Goal: Use online tool/utility: Utilize a website feature to perform a specific function

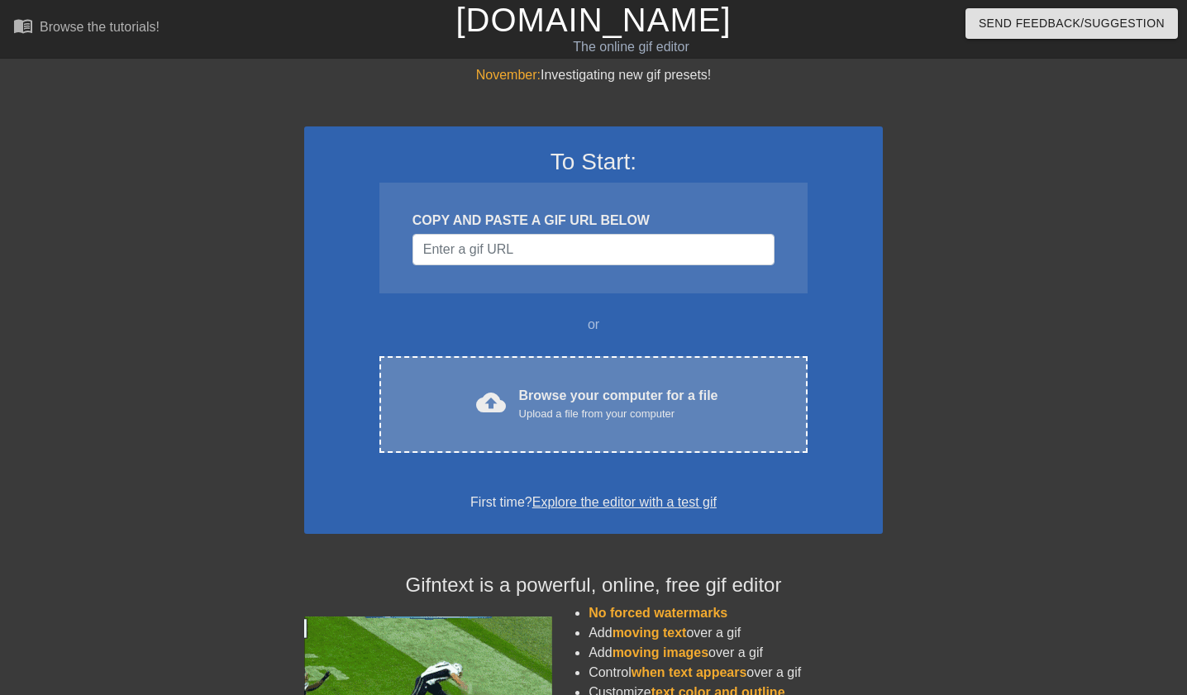
click at [495, 392] on span "cloud_upload" at bounding box center [491, 403] width 30 height 30
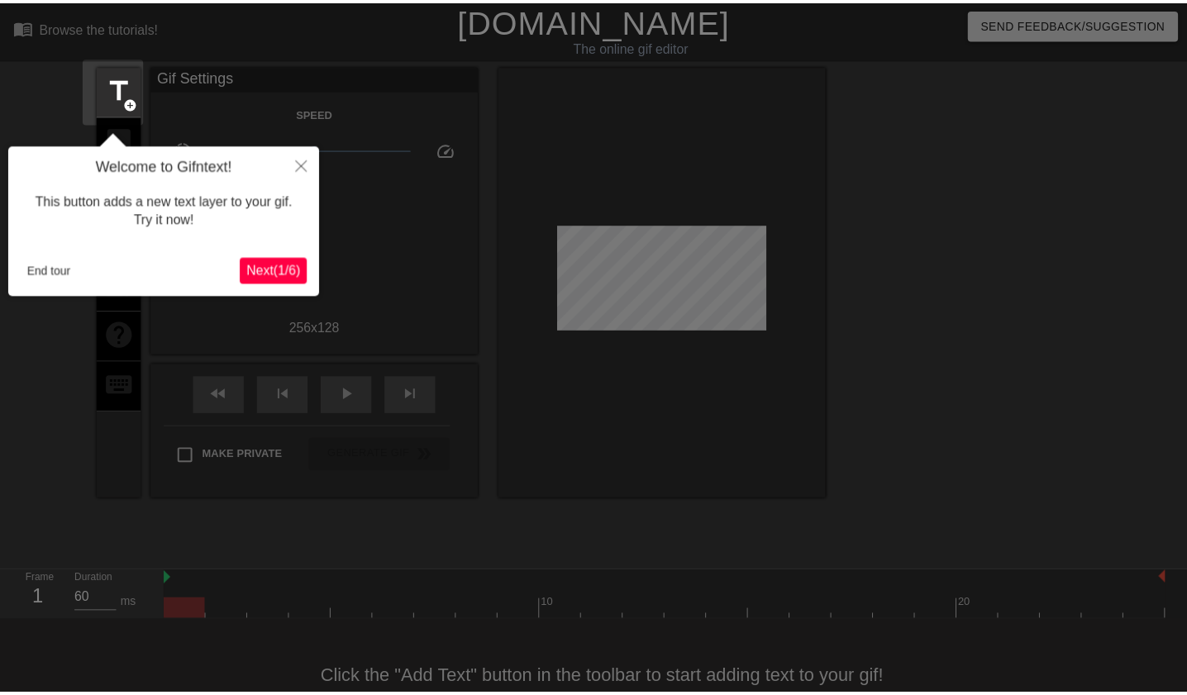
scroll to position [41, 0]
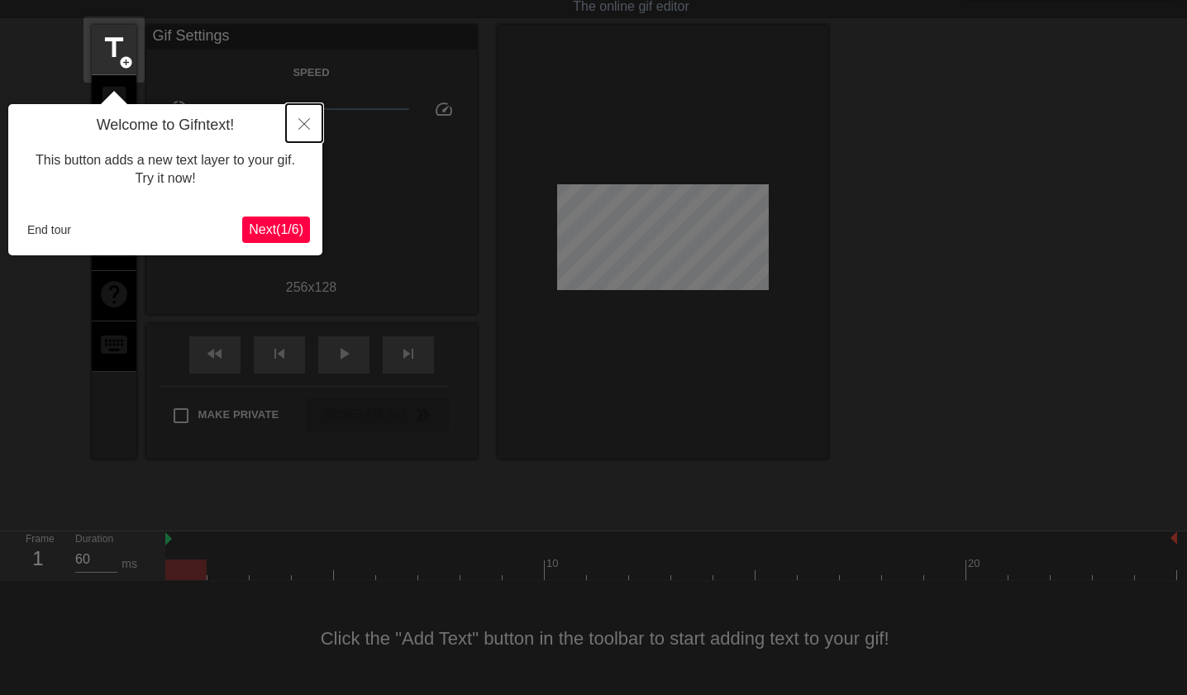
click at [299, 118] on button "Close" at bounding box center [304, 123] width 36 height 38
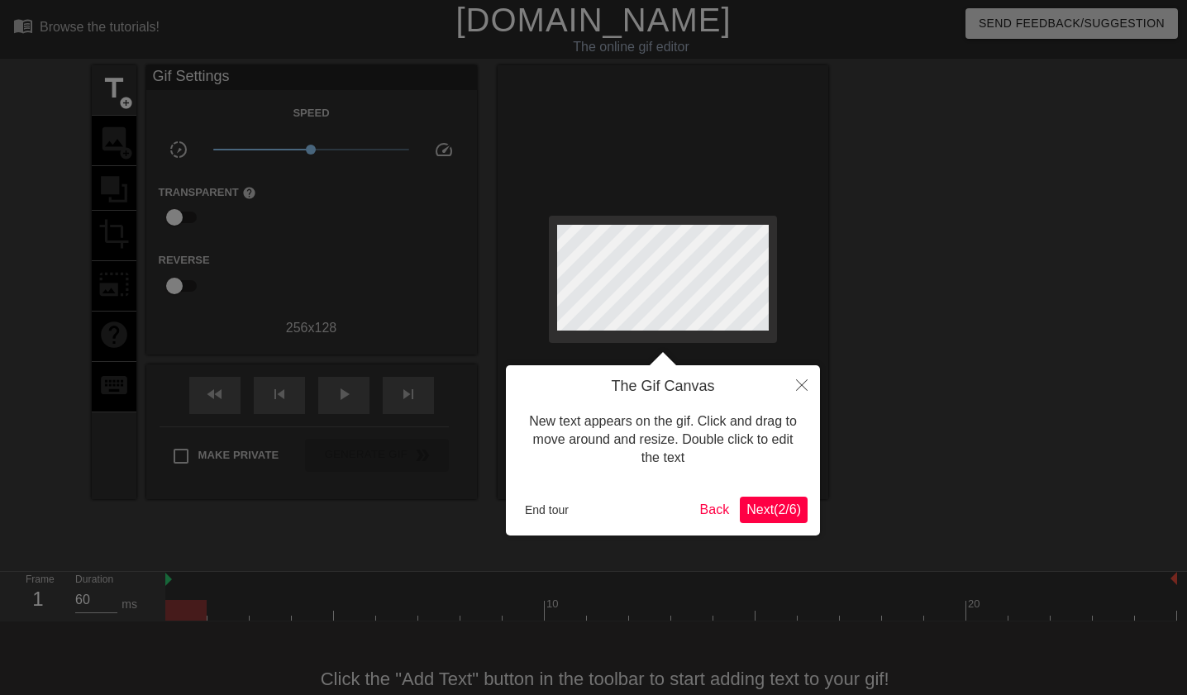
click at [788, 506] on span "Next ( 2 / 6 )" at bounding box center [774, 510] width 55 height 14
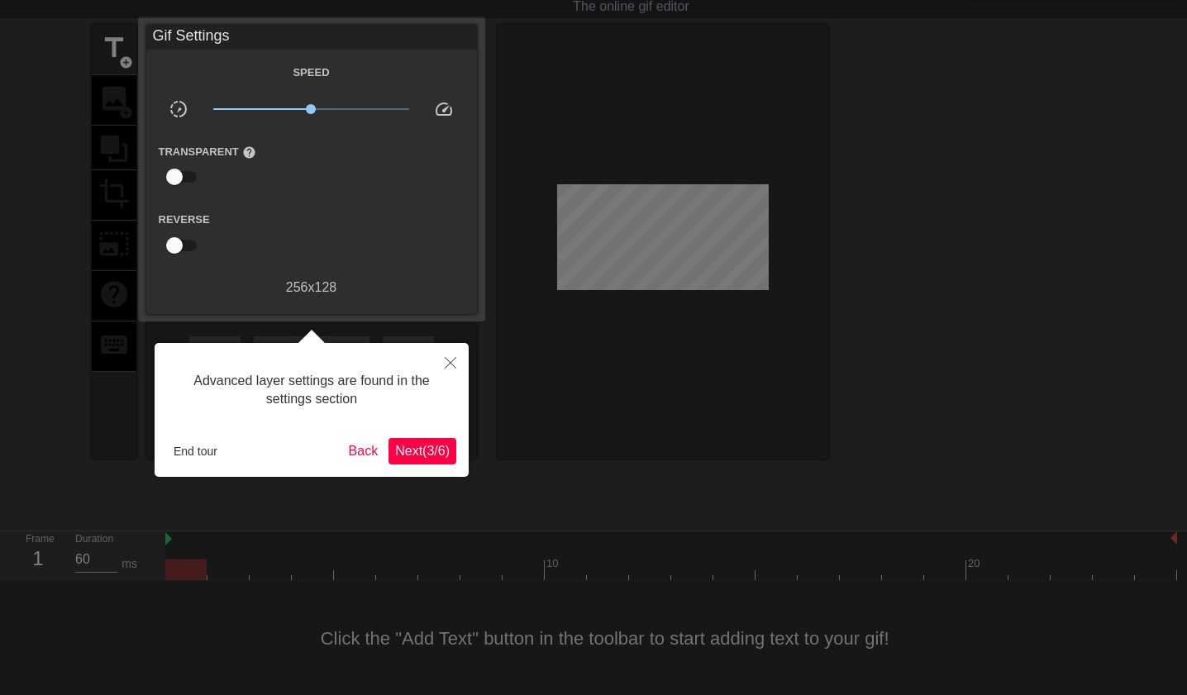
click at [423, 444] on span "Next ( 3 / 6 )" at bounding box center [422, 451] width 55 height 14
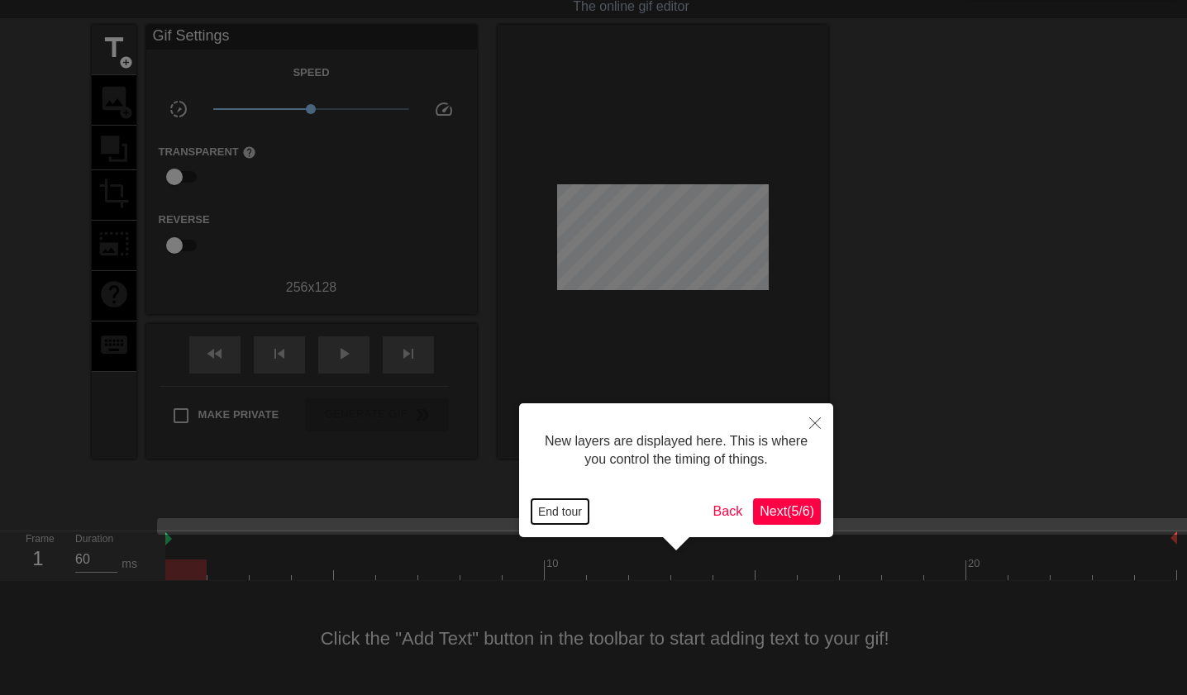
click at [557, 510] on button "End tour" at bounding box center [560, 511] width 57 height 25
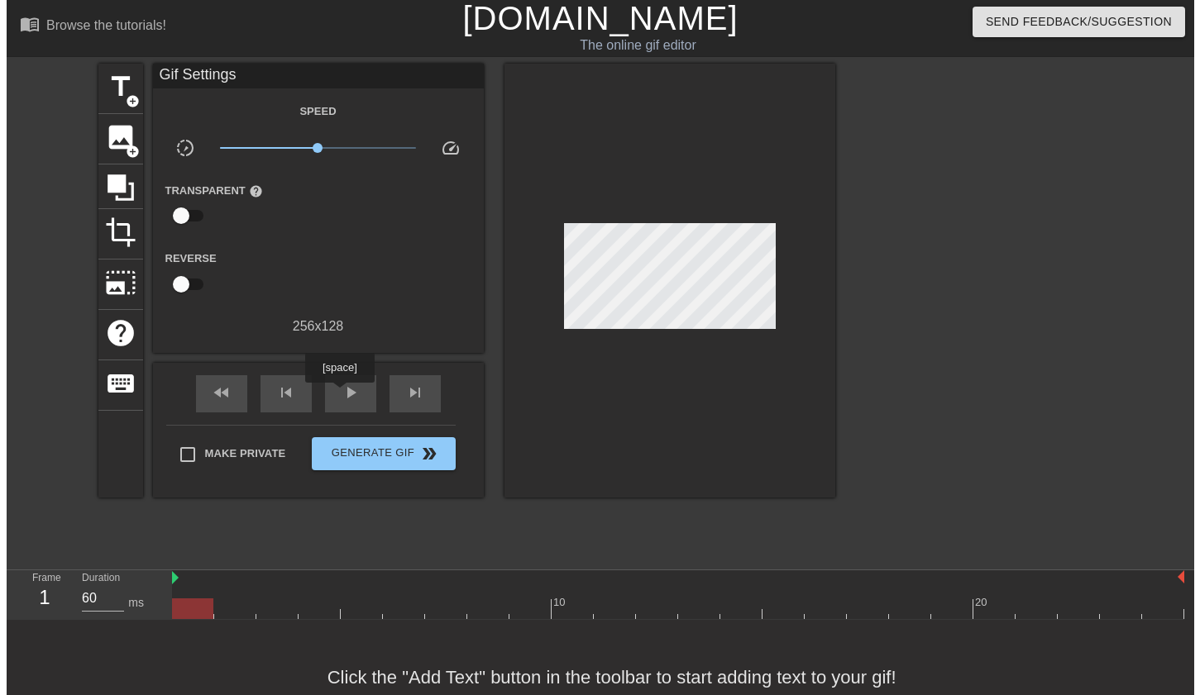
scroll to position [0, 0]
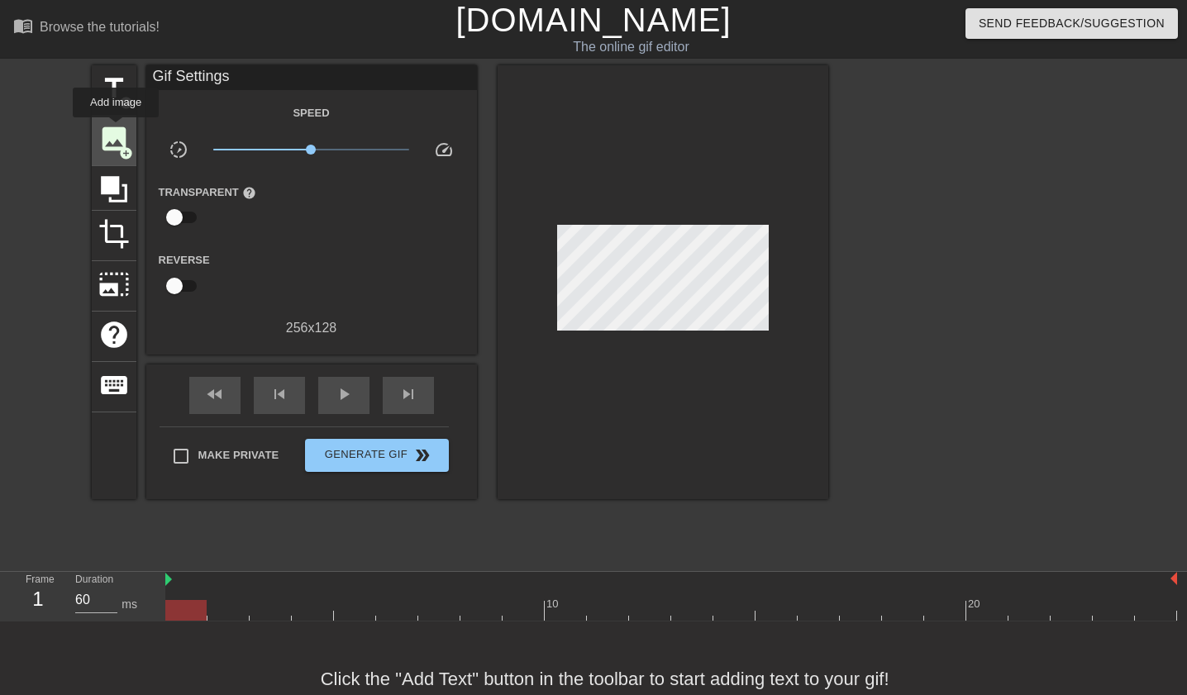
click at [116, 129] on span "image" at bounding box center [113, 138] width 31 height 31
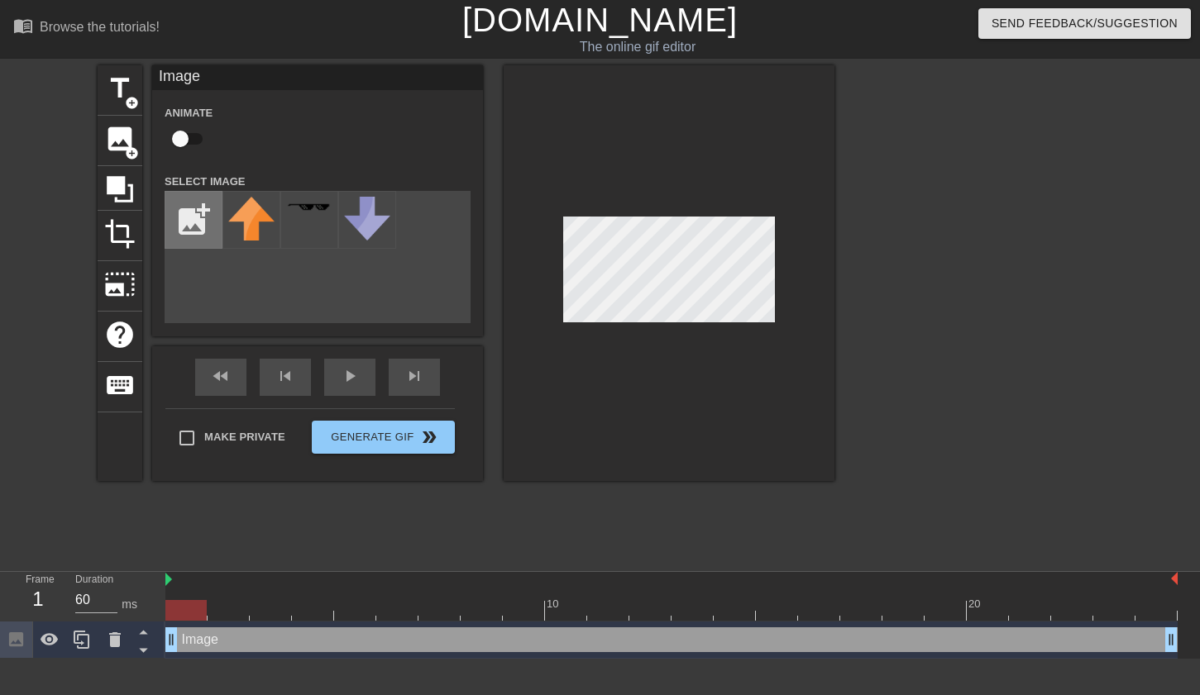
click at [203, 225] on input "file" at bounding box center [193, 220] width 56 height 56
type input "C:\fakepath\steampirate.png"
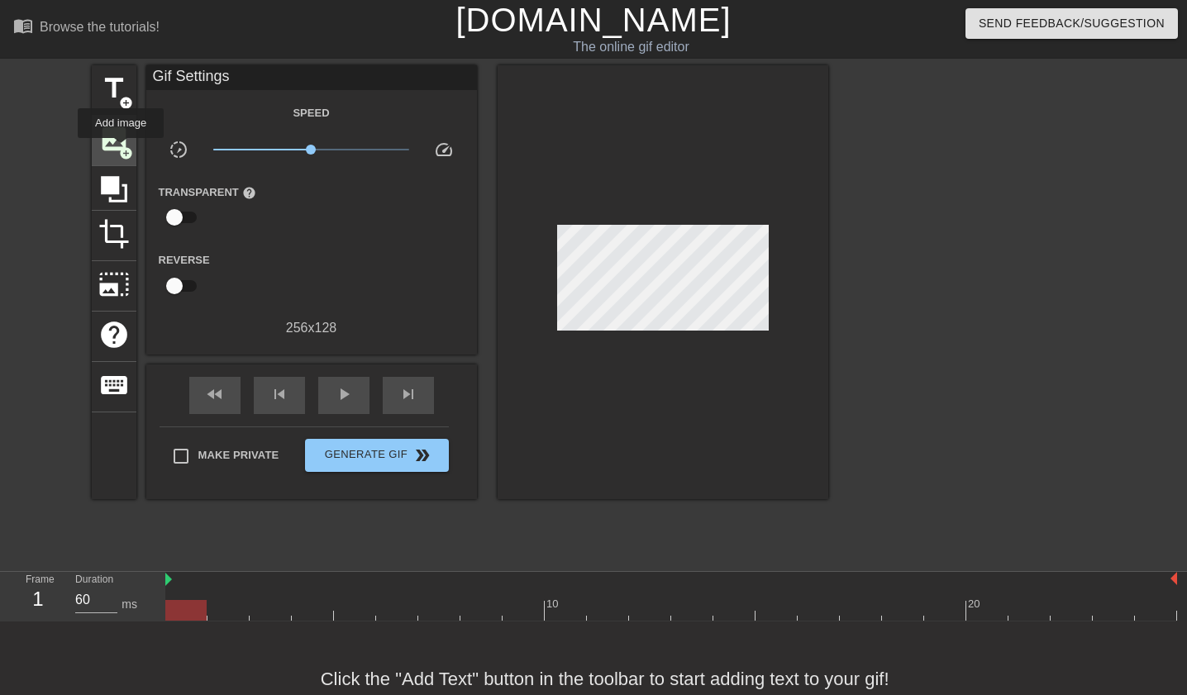
click at [121, 150] on span "add_circle" at bounding box center [126, 153] width 14 height 14
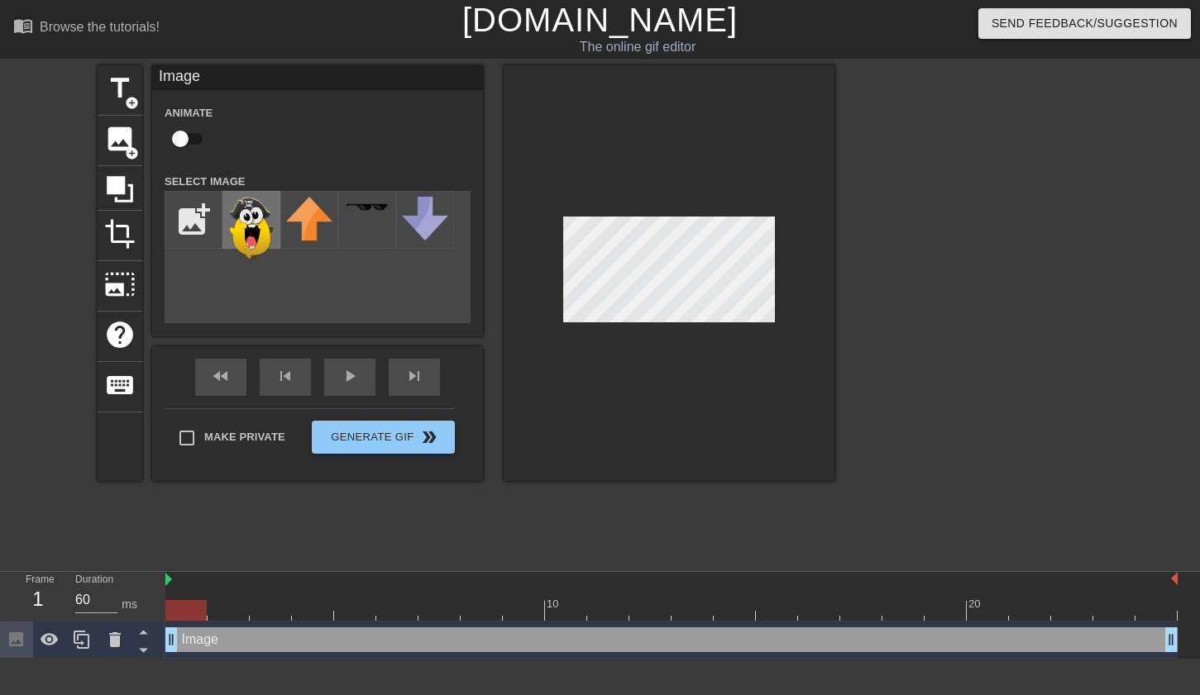
click at [257, 227] on img at bounding box center [251, 228] width 46 height 63
click at [676, 343] on div at bounding box center [669, 273] width 331 height 416
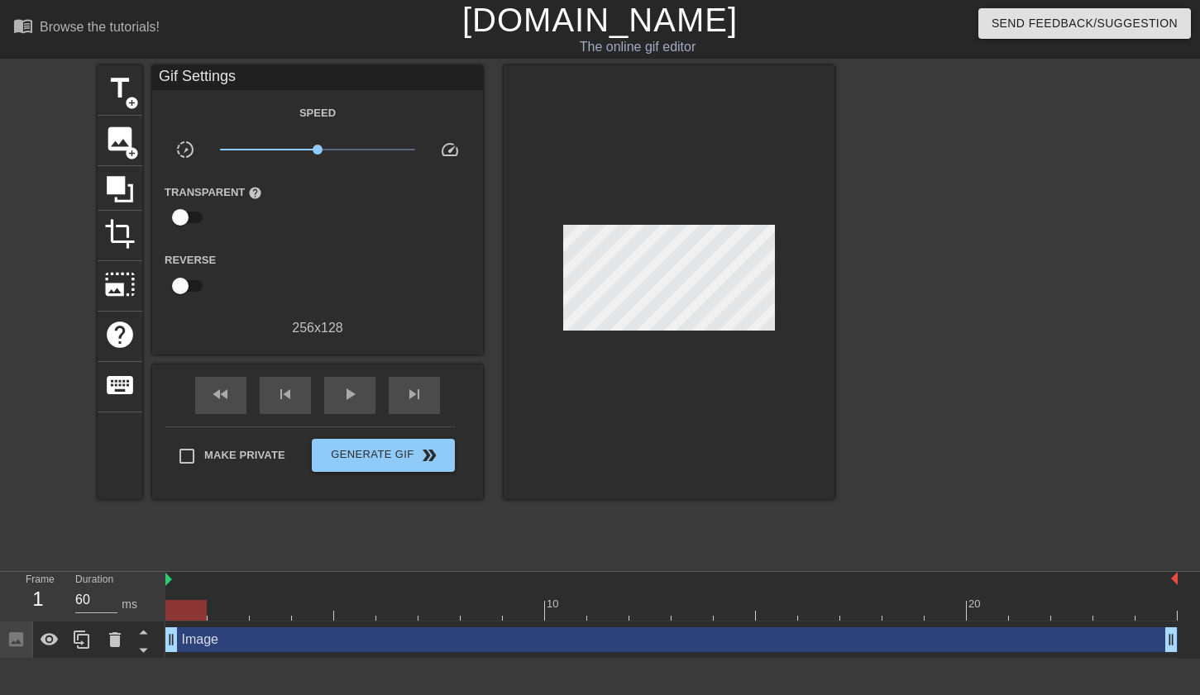
click at [795, 411] on div at bounding box center [669, 282] width 331 height 434
drag, startPoint x: 324, startPoint y: 153, endPoint x: 333, endPoint y: 153, distance: 9.1
click at [333, 153] on span "x1.32" at bounding box center [318, 150] width 196 height 20
drag, startPoint x: 333, startPoint y: 154, endPoint x: 317, endPoint y: 155, distance: 16.6
click at [317, 155] on span "x0.977" at bounding box center [318, 150] width 196 height 20
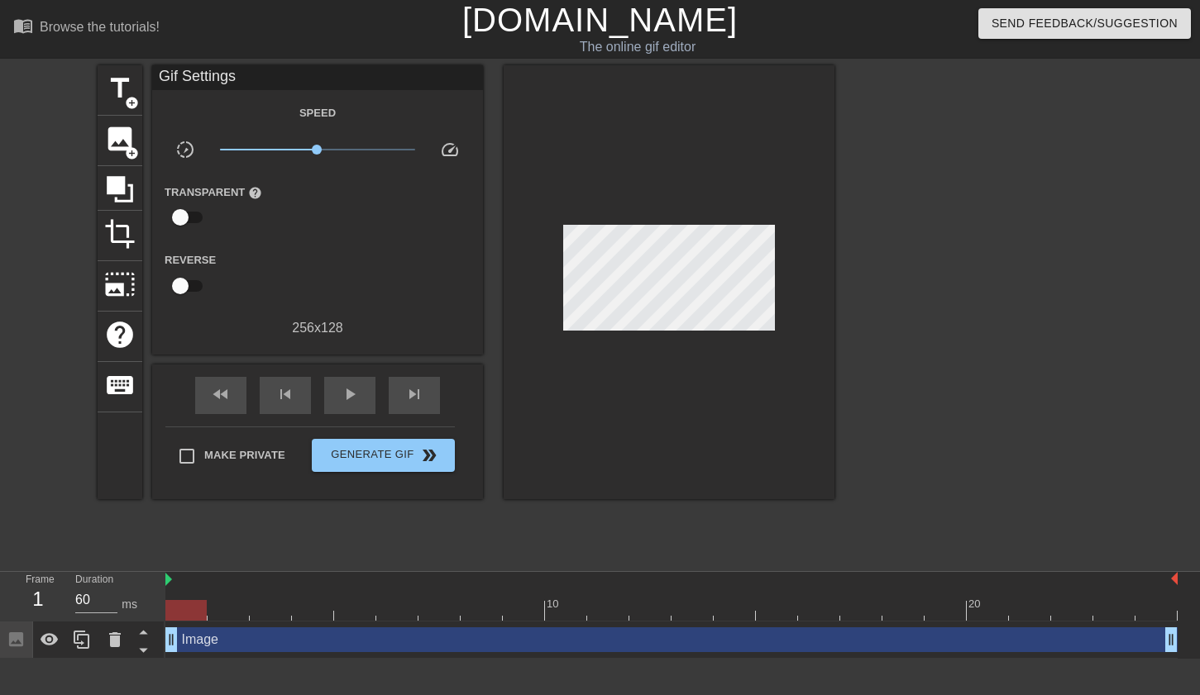
click at [665, 656] on div "Image drag_handle drag_handle" at bounding box center [671, 640] width 1012 height 37
click at [334, 389] on div "play_arrow" at bounding box center [349, 395] width 51 height 37
click at [334, 389] on div "pause" at bounding box center [349, 395] width 51 height 37
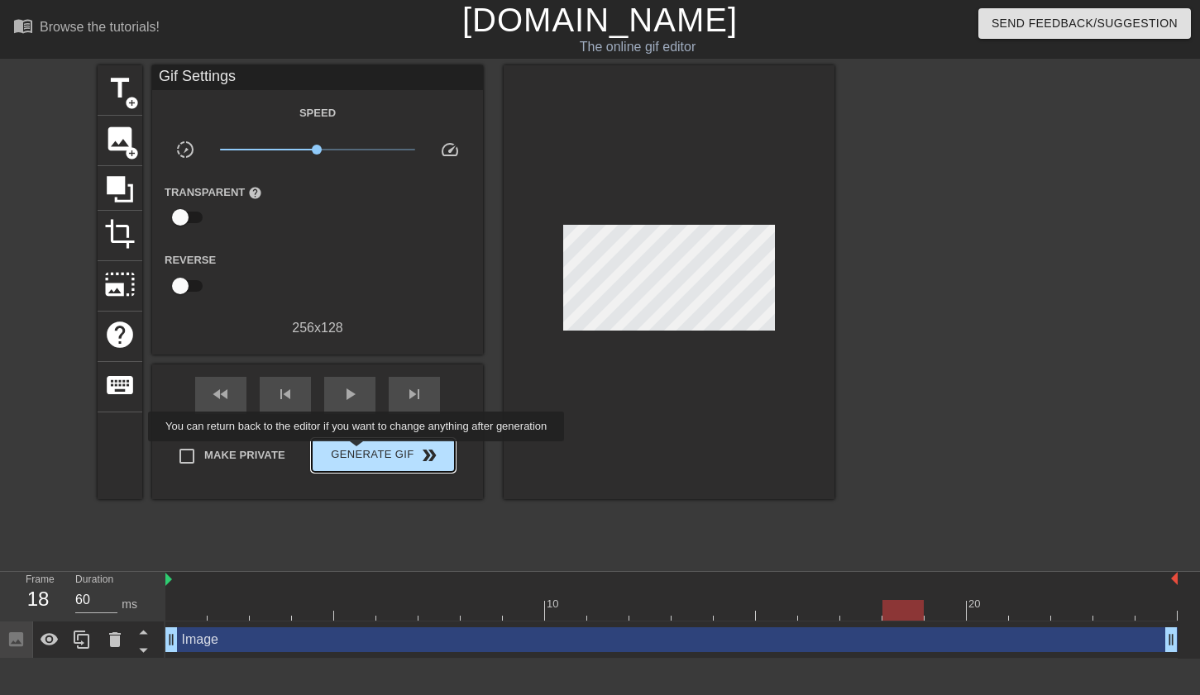
click at [358, 453] on span "Generate Gif double_arrow" at bounding box center [383, 456] width 130 height 20
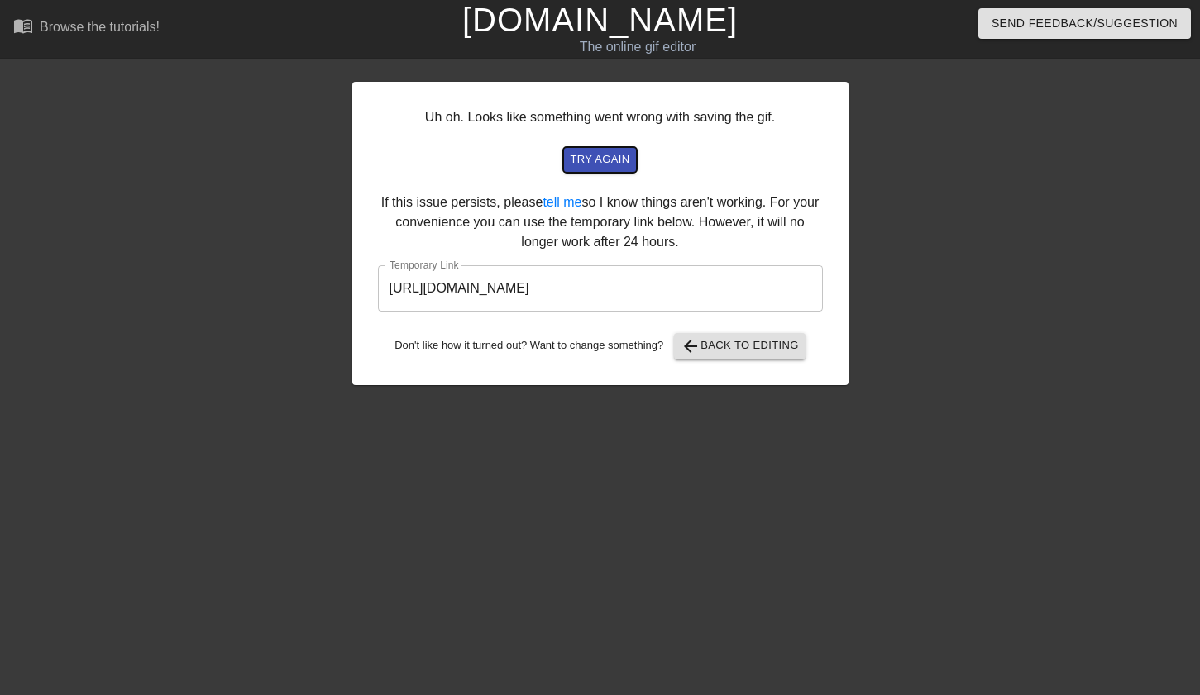
click at [612, 168] on span "try again" at bounding box center [600, 160] width 60 height 19
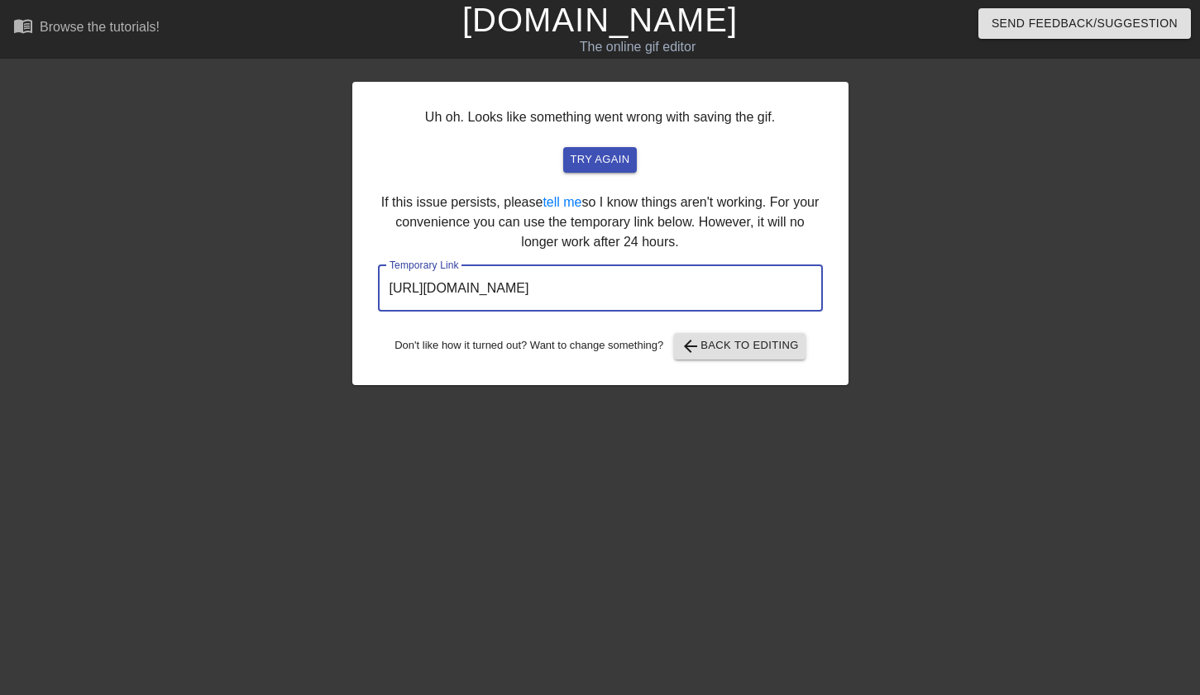
drag, startPoint x: 733, startPoint y: 291, endPoint x: 375, endPoint y: 274, distance: 357.7
click at [375, 274] on div "Uh oh. Looks like something went wrong with saving the gif. try again If this i…" at bounding box center [600, 233] width 496 height 303
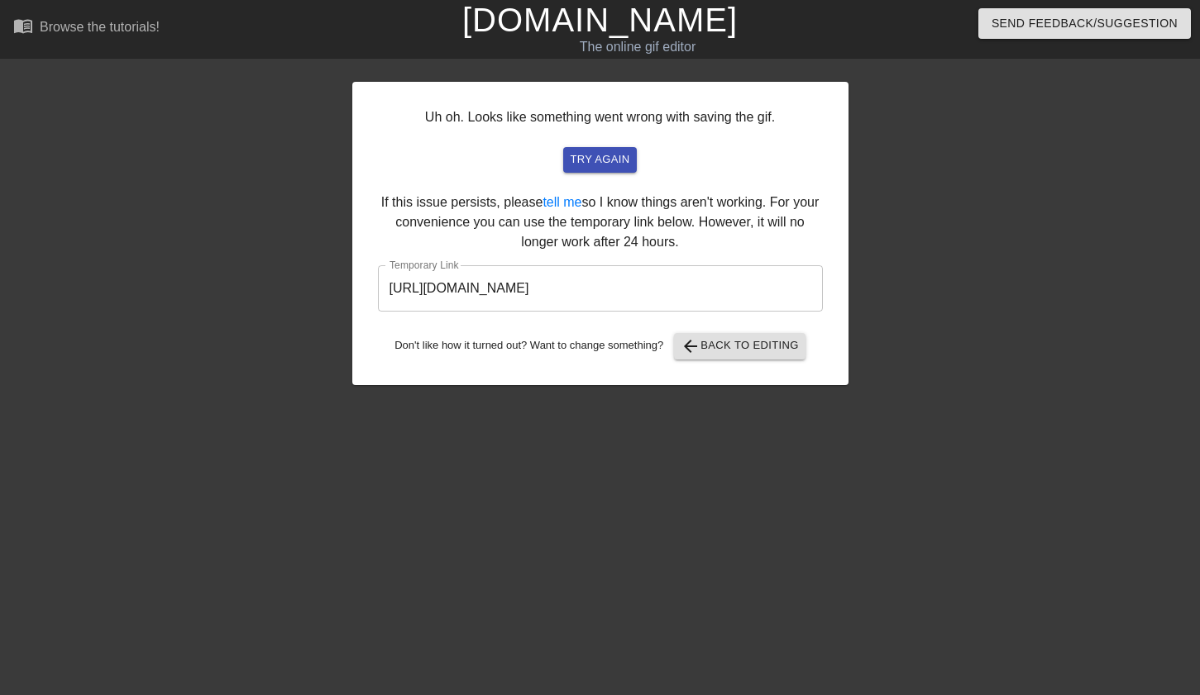
click at [331, 490] on div at bounding box center [208, 313] width 248 height 496
click at [719, 350] on span "arrow_back Back to Editing" at bounding box center [740, 347] width 118 height 20
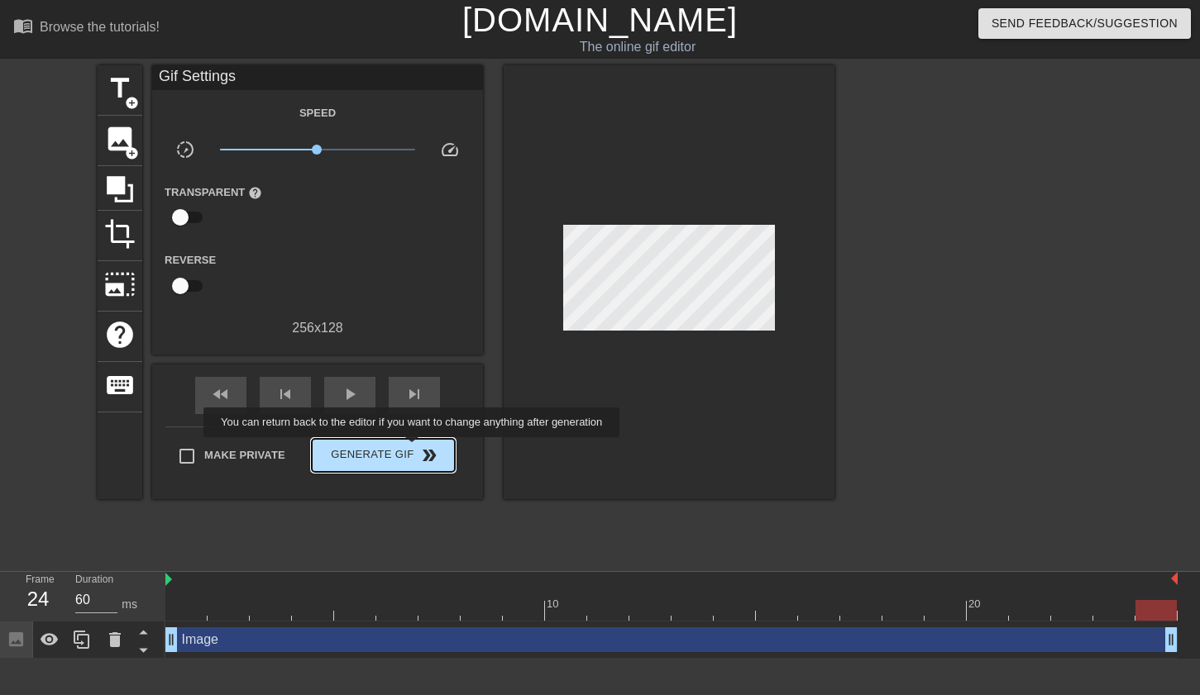
click at [413, 449] on span "Generate Gif double_arrow" at bounding box center [383, 456] width 130 height 20
